Goal: Information Seeking & Learning: Compare options

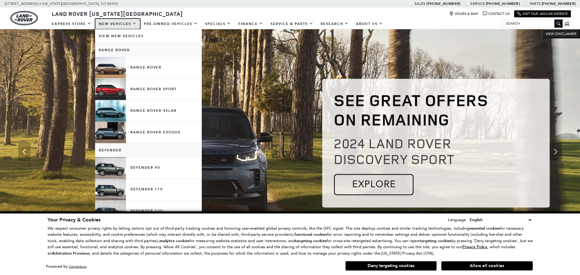
click at [111, 23] on link "New Vehicles" at bounding box center [117, 24] width 45 height 11
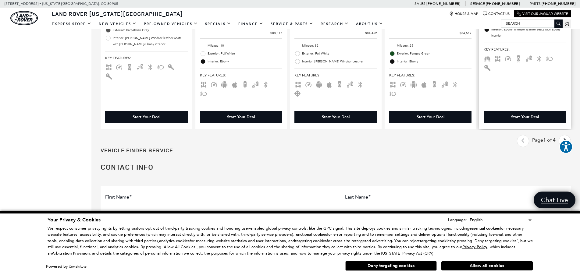
scroll to position [1098, 0]
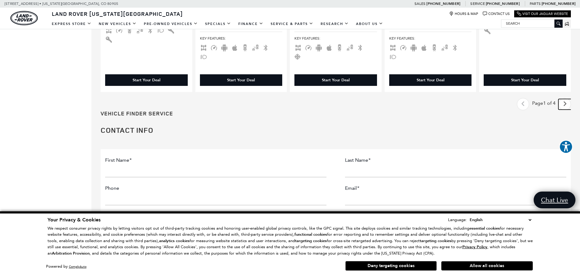
click at [567, 99] on icon "next page" at bounding box center [565, 104] width 4 height 10
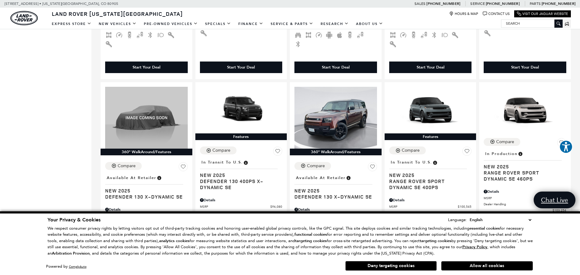
scroll to position [854, 0]
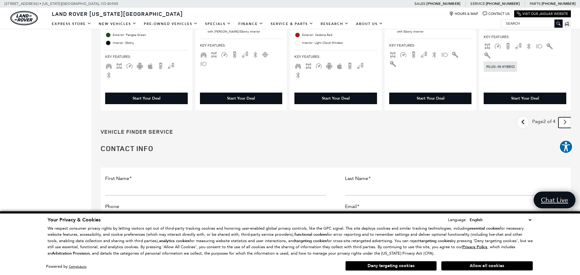
click at [567, 117] on icon "next page" at bounding box center [565, 122] width 4 height 10
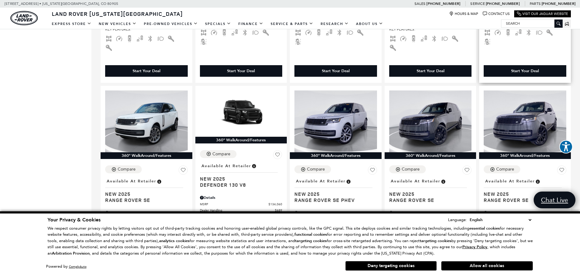
scroll to position [884, 0]
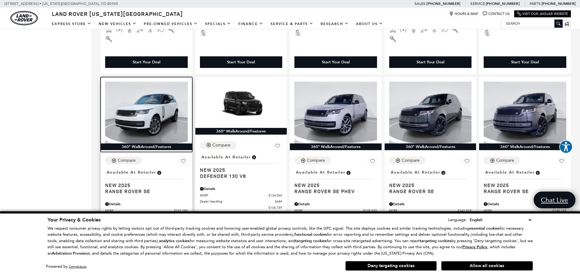
click at [154, 109] on img at bounding box center [146, 113] width 83 height 62
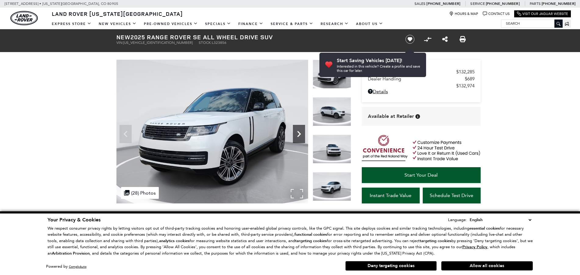
click at [299, 134] on icon "Next" at bounding box center [299, 134] width 12 height 12
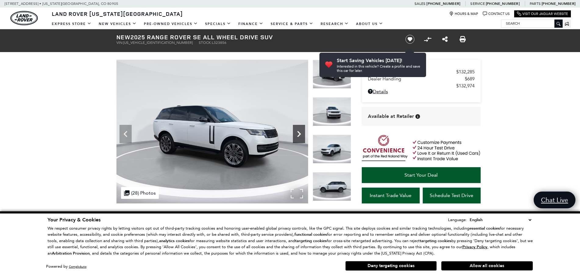
click at [299, 134] on icon "Next" at bounding box center [299, 134] width 12 height 12
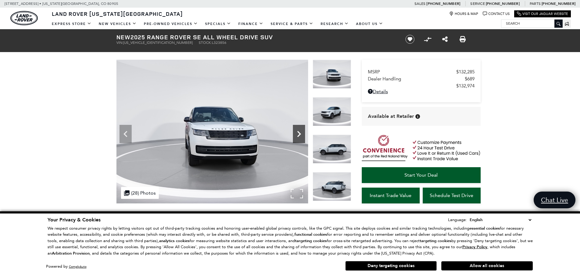
click at [299, 134] on icon "Next" at bounding box center [299, 134] width 12 height 12
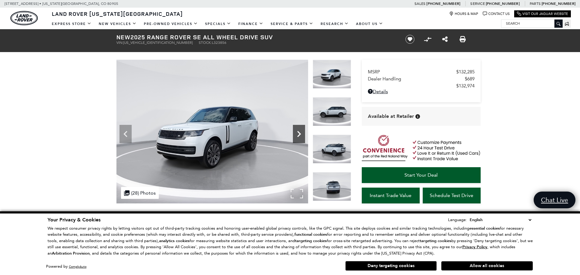
click at [299, 134] on icon "Next" at bounding box center [299, 134] width 12 height 12
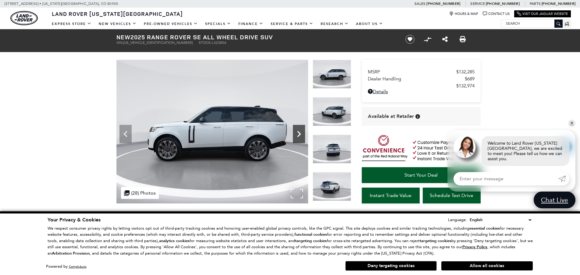
click at [299, 134] on icon "Next" at bounding box center [299, 134] width 12 height 12
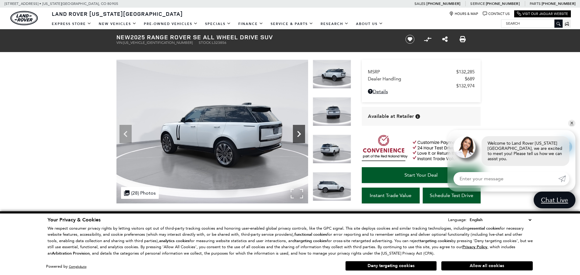
click at [299, 134] on icon "Next" at bounding box center [299, 134] width 12 height 12
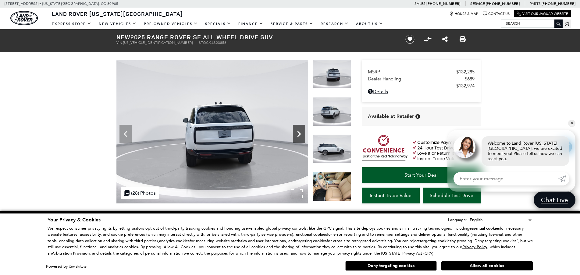
click at [299, 134] on icon "Next" at bounding box center [299, 134] width 12 height 12
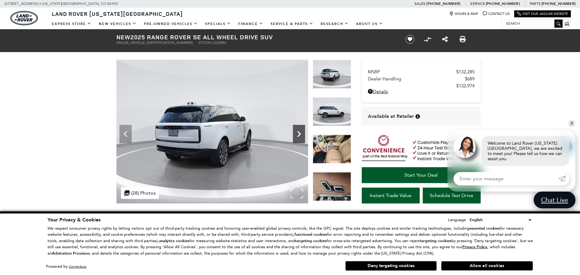
click at [299, 134] on icon "Next" at bounding box center [299, 134] width 12 height 12
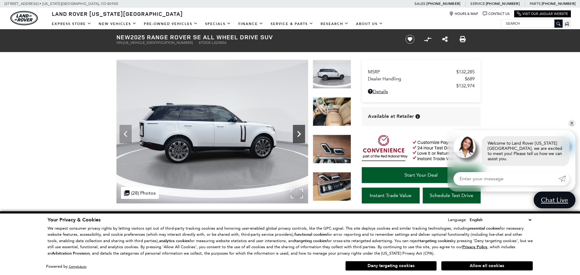
click at [299, 134] on icon "Next" at bounding box center [299, 134] width 12 height 12
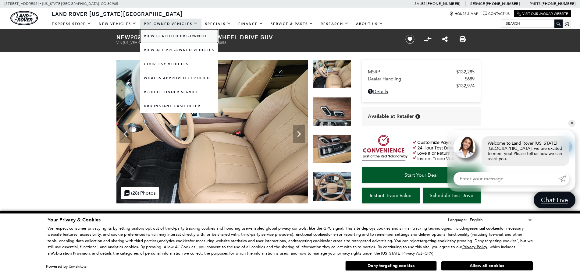
click at [162, 36] on link "View Certified Pre-Owned" at bounding box center [179, 36] width 78 height 14
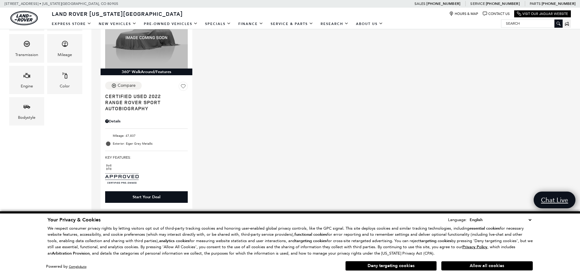
scroll to position [152, 0]
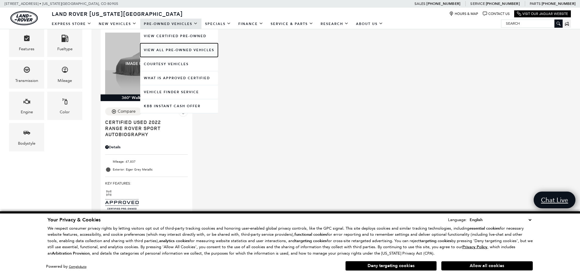
click at [178, 49] on link "View All Pre-Owned Vehicles" at bounding box center [179, 50] width 78 height 14
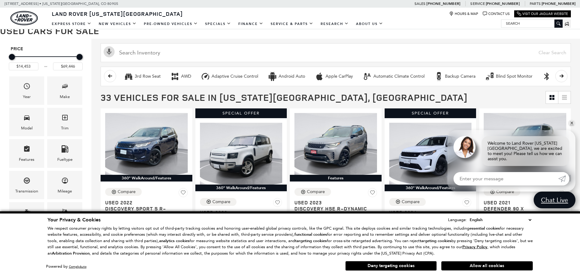
scroll to position [61, 0]
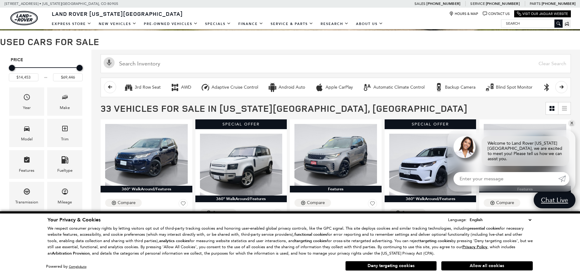
drag, startPoint x: 78, startPoint y: 67, endPoint x: 133, endPoint y: 71, distance: 55.0
